Goal: Transaction & Acquisition: Purchase product/service

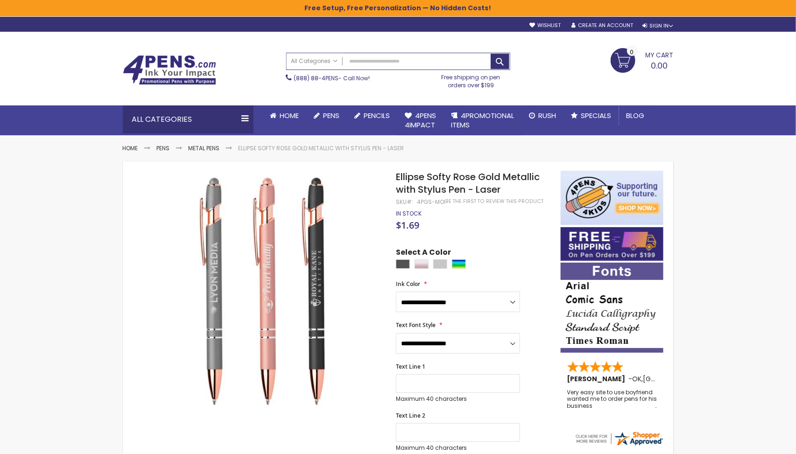
click at [428, 183] on span "Ellipse Softy Rose Gold Metallic with Stylus Pen - Laser" at bounding box center [468, 183] width 144 height 26
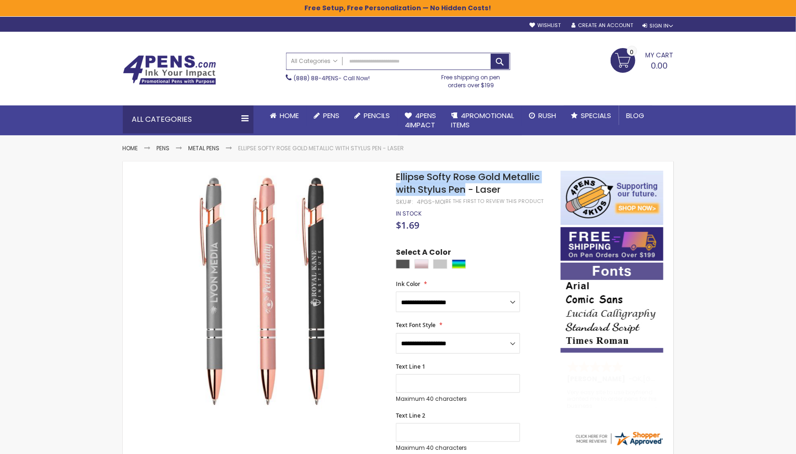
drag, startPoint x: 465, startPoint y: 188, endPoint x: 400, endPoint y: 175, distance: 66.3
click at [400, 175] on span "Ellipse Softy Rose Gold Metallic with Stylus Pen - Laser" at bounding box center [468, 183] width 144 height 26
copy span "llipse Softy Rose Gold Metallic with Stylus Pen"
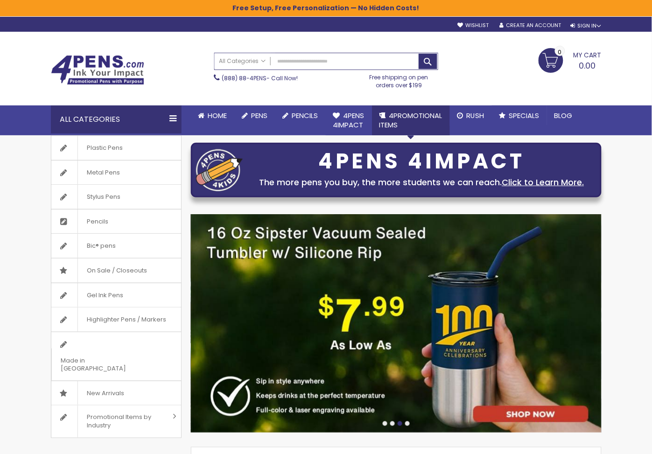
click at [410, 107] on link "4PROMOTIONAL ITEMS" at bounding box center [411, 121] width 78 height 30
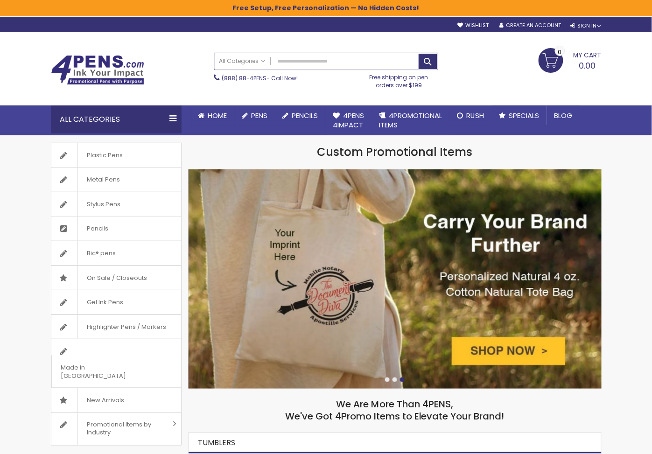
click at [298, 57] on input "Search" at bounding box center [326, 61] width 223 height 16
type input "******"
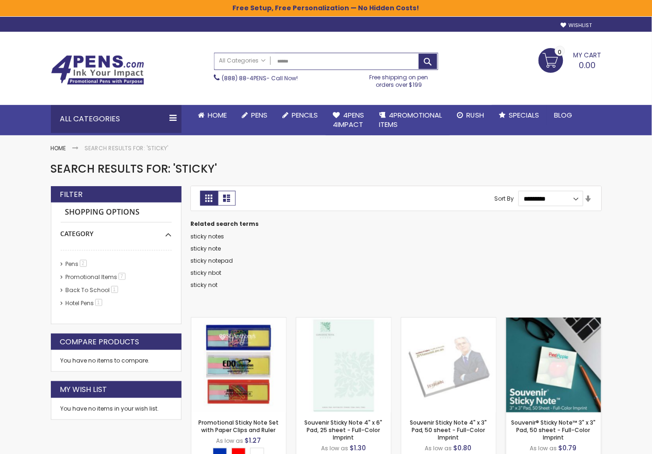
click at [561, 343] on img at bounding box center [554, 365] width 95 height 95
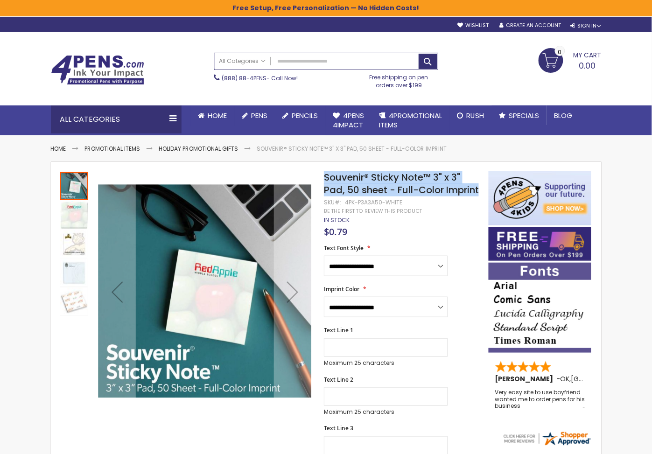
drag, startPoint x: 358, startPoint y: 202, endPoint x: 327, endPoint y: 178, distance: 39.3
click at [326, 178] on span "Souvenir® Sticky Note™ 3" x 3" Pad, 50 sheet - Full-Color Imprint" at bounding box center [401, 184] width 155 height 26
copy span "Souvenir® Sticky Note™ 3" x 3" Pad, 50 sheet - Full-Color Imprint"
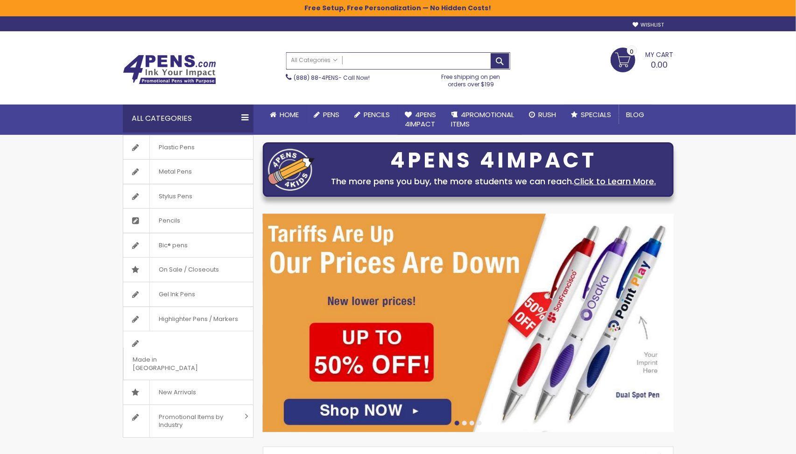
click at [380, 64] on input "Search" at bounding box center [398, 61] width 223 height 16
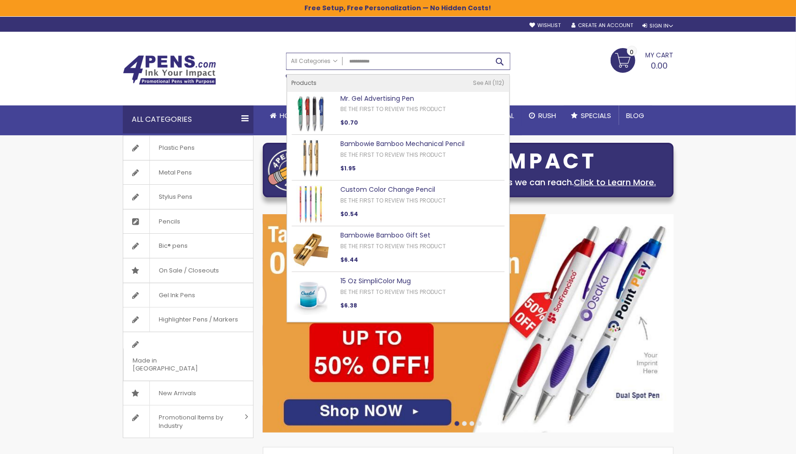
click at [498, 59] on button "Search" at bounding box center [500, 61] width 19 height 15
type input "**********"
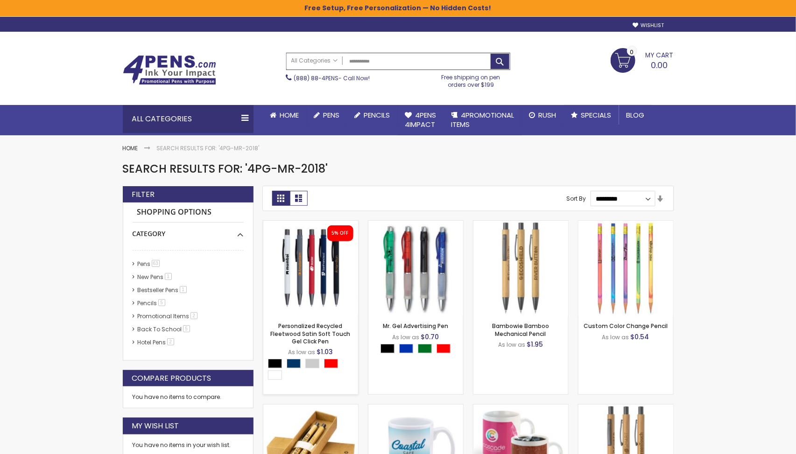
click at [315, 274] on img at bounding box center [310, 268] width 95 height 95
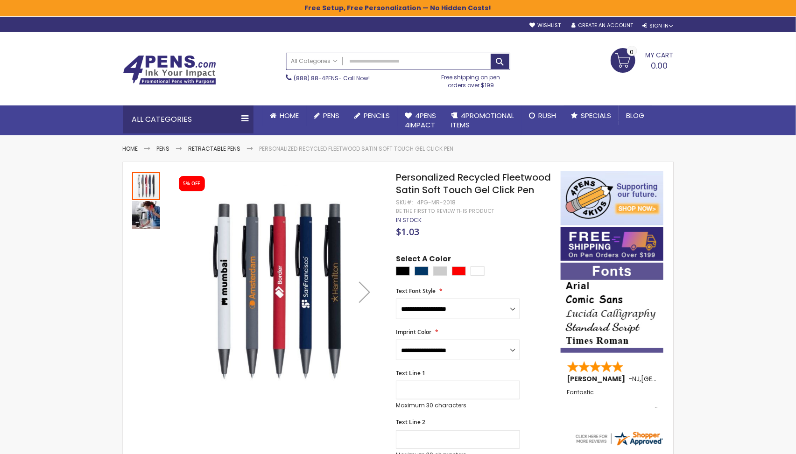
click at [144, 216] on img "Personalized Recycled Fleetwood Satin Soft Touch Gel Click Pen" at bounding box center [146, 215] width 28 height 28
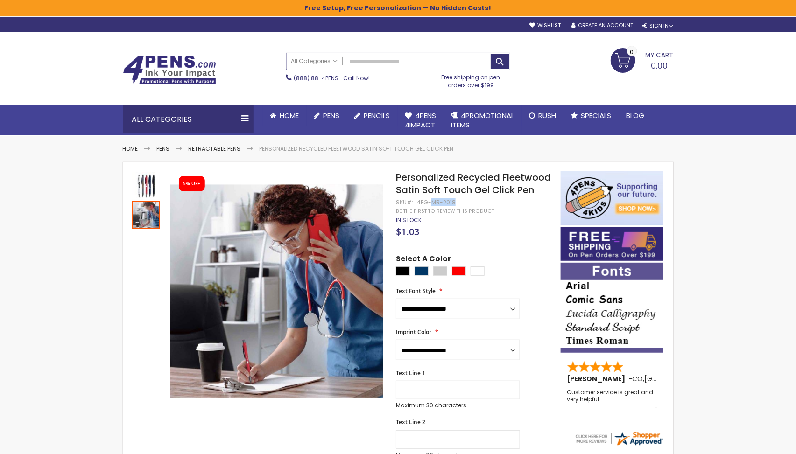
drag, startPoint x: 430, startPoint y: 215, endPoint x: 453, endPoint y: 214, distance: 23.4
click at [453, 206] on div "4PG-MR-2018" at bounding box center [436, 202] width 39 height 7
copy div "MR-2018"
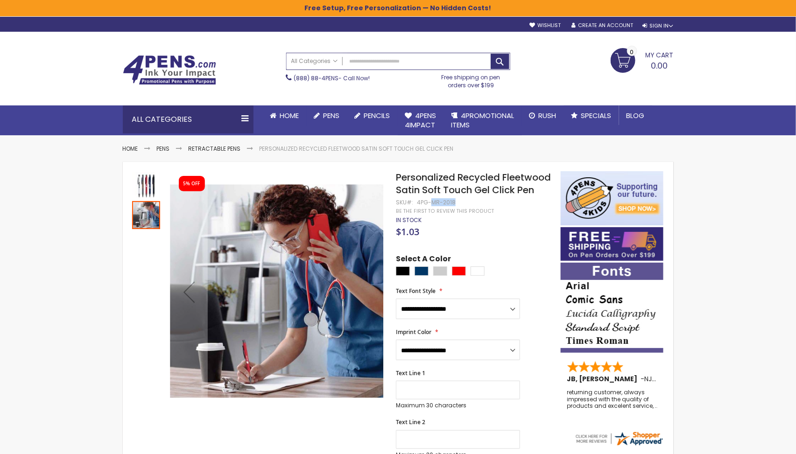
click at [142, 184] on img "Personalized Recycled Fleetwood Satin Soft Touch Gel Click Pen" at bounding box center [146, 186] width 28 height 28
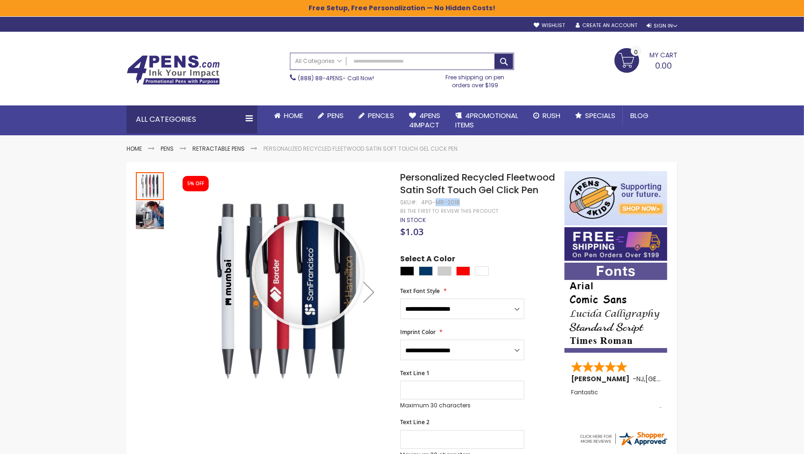
click at [0, 0] on img at bounding box center [0, 0] width 0 height 0
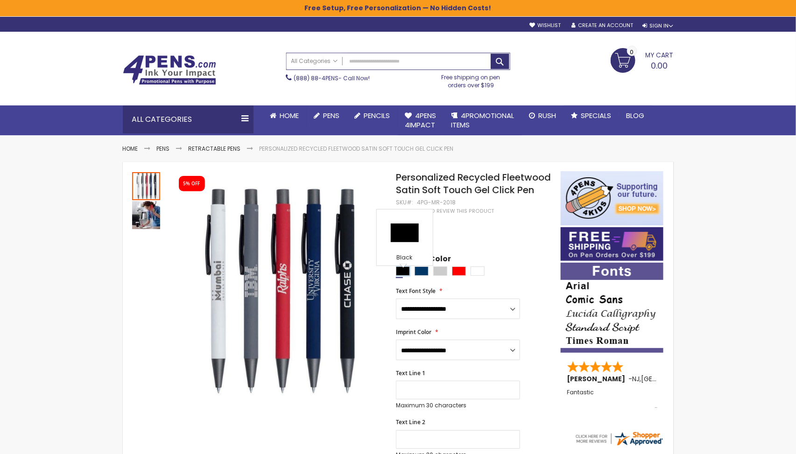
click at [405, 276] on div "Black" at bounding box center [403, 271] width 14 height 9
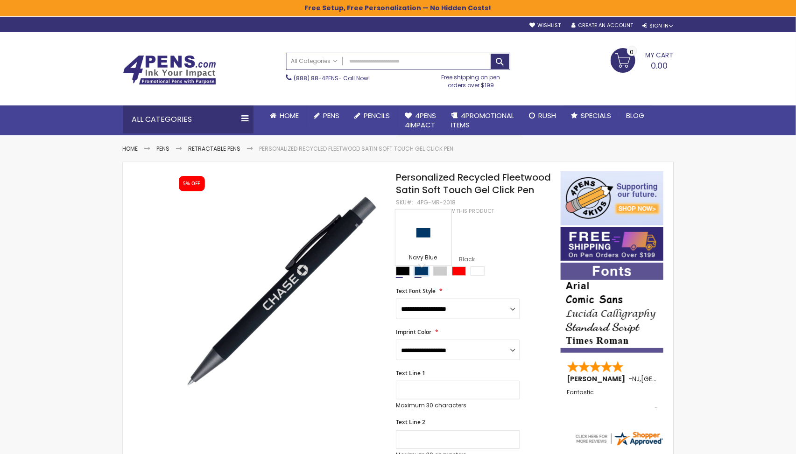
click at [418, 276] on div "Navy Blue" at bounding box center [422, 271] width 14 height 9
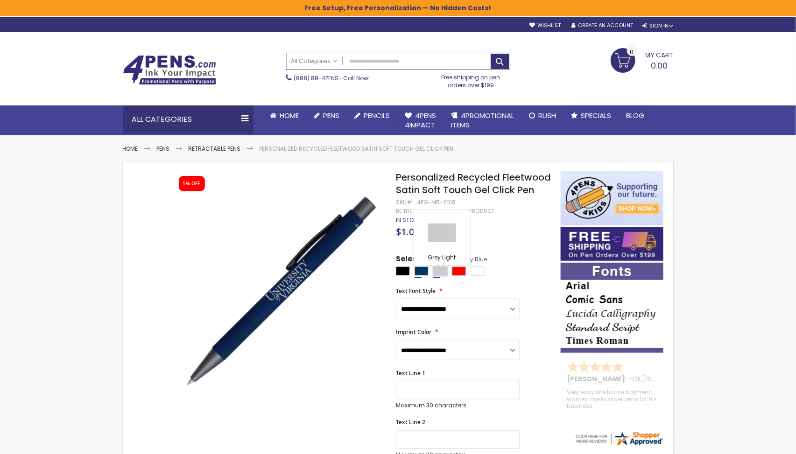
click at [438, 276] on div "Grey Light" at bounding box center [440, 271] width 14 height 9
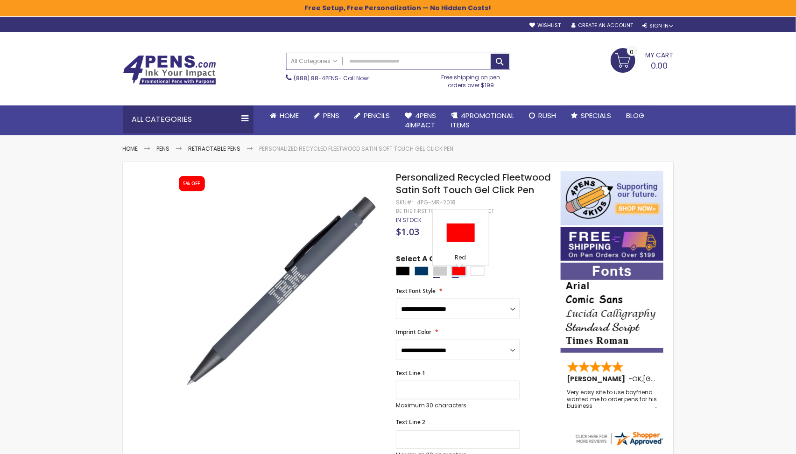
click at [453, 276] on div "Red" at bounding box center [459, 271] width 14 height 9
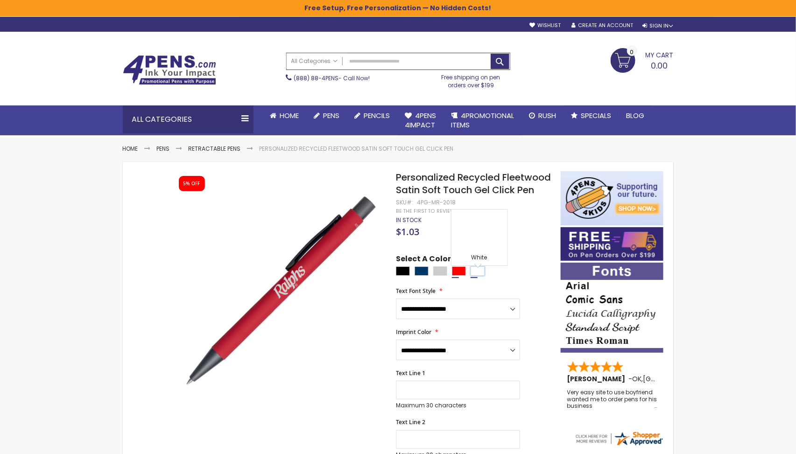
click at [473, 276] on div "White" at bounding box center [478, 271] width 14 height 9
type input "****"
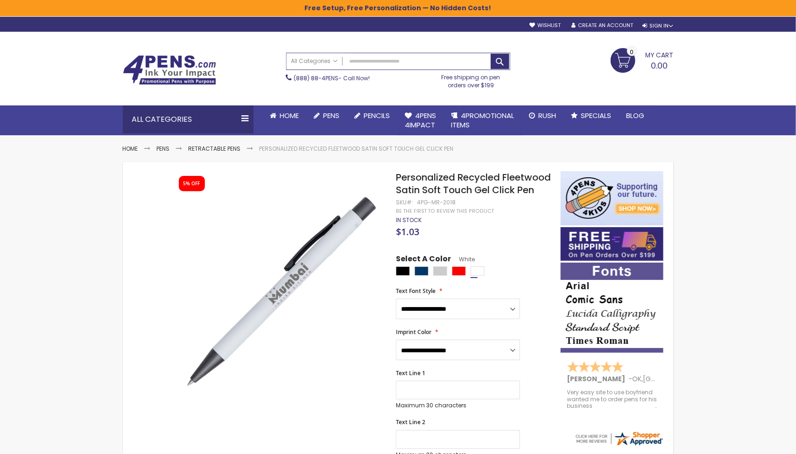
click at [205, 78] on img at bounding box center [169, 70] width 93 height 30
